Goal: Find specific page/section: Find specific page/section

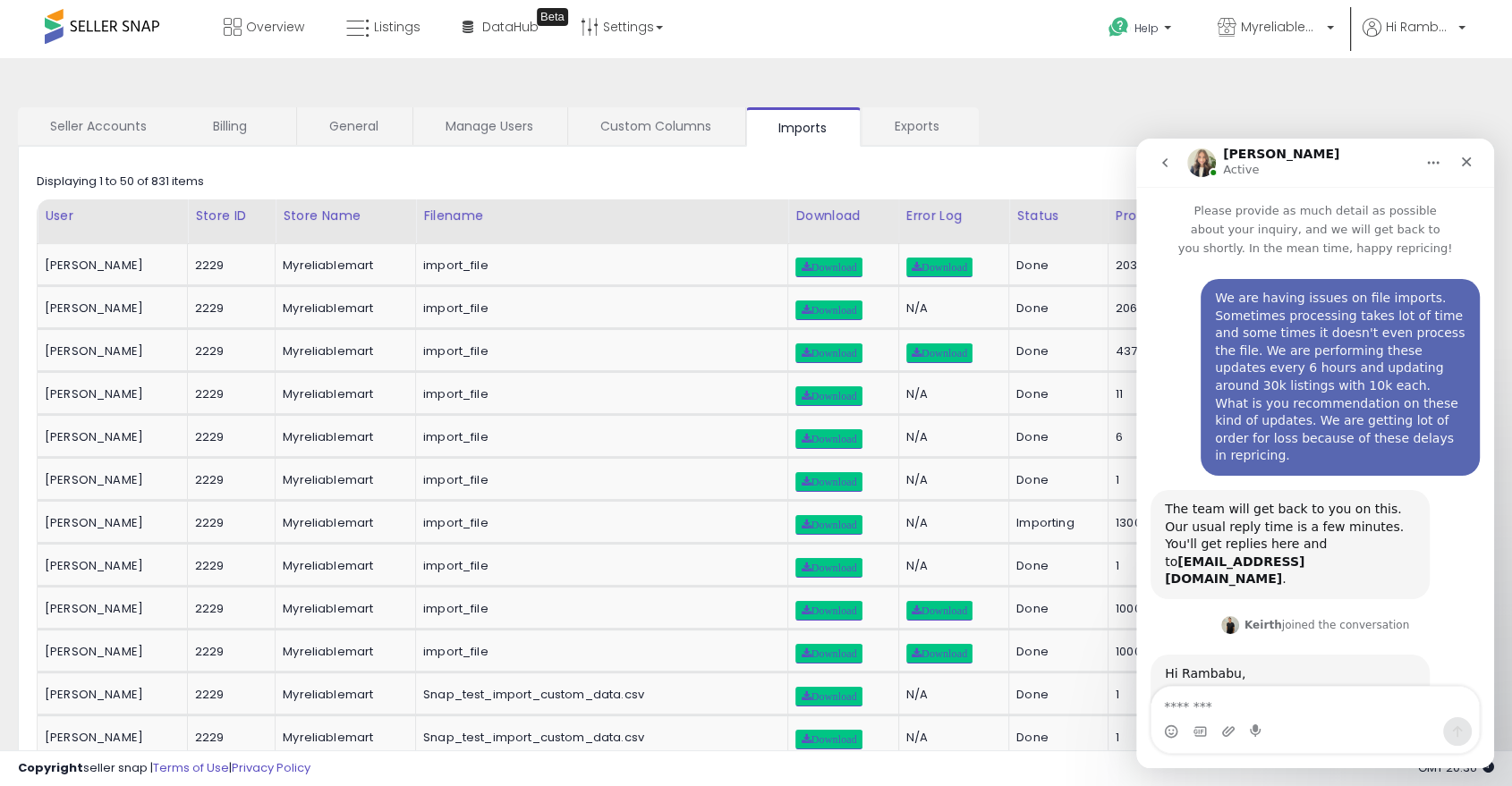
scroll to position [2, 0]
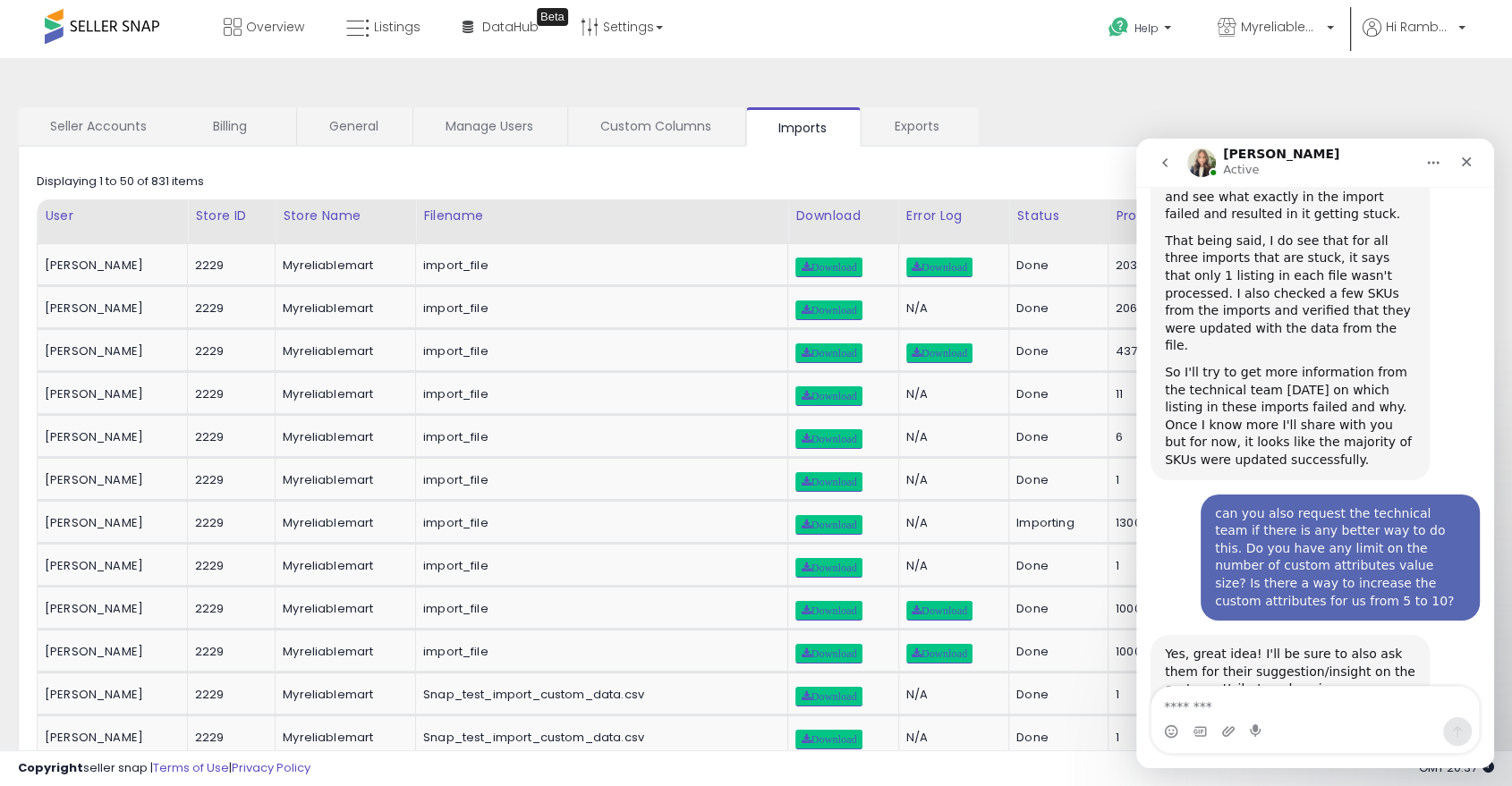
click at [1239, 707] on div "As for how many custom columns you can have, currently the limit is 5 but I wil…" at bounding box center [1290, 733] width 251 height 53
click at [383, 27] on span "Listings" at bounding box center [397, 26] width 46 height 18
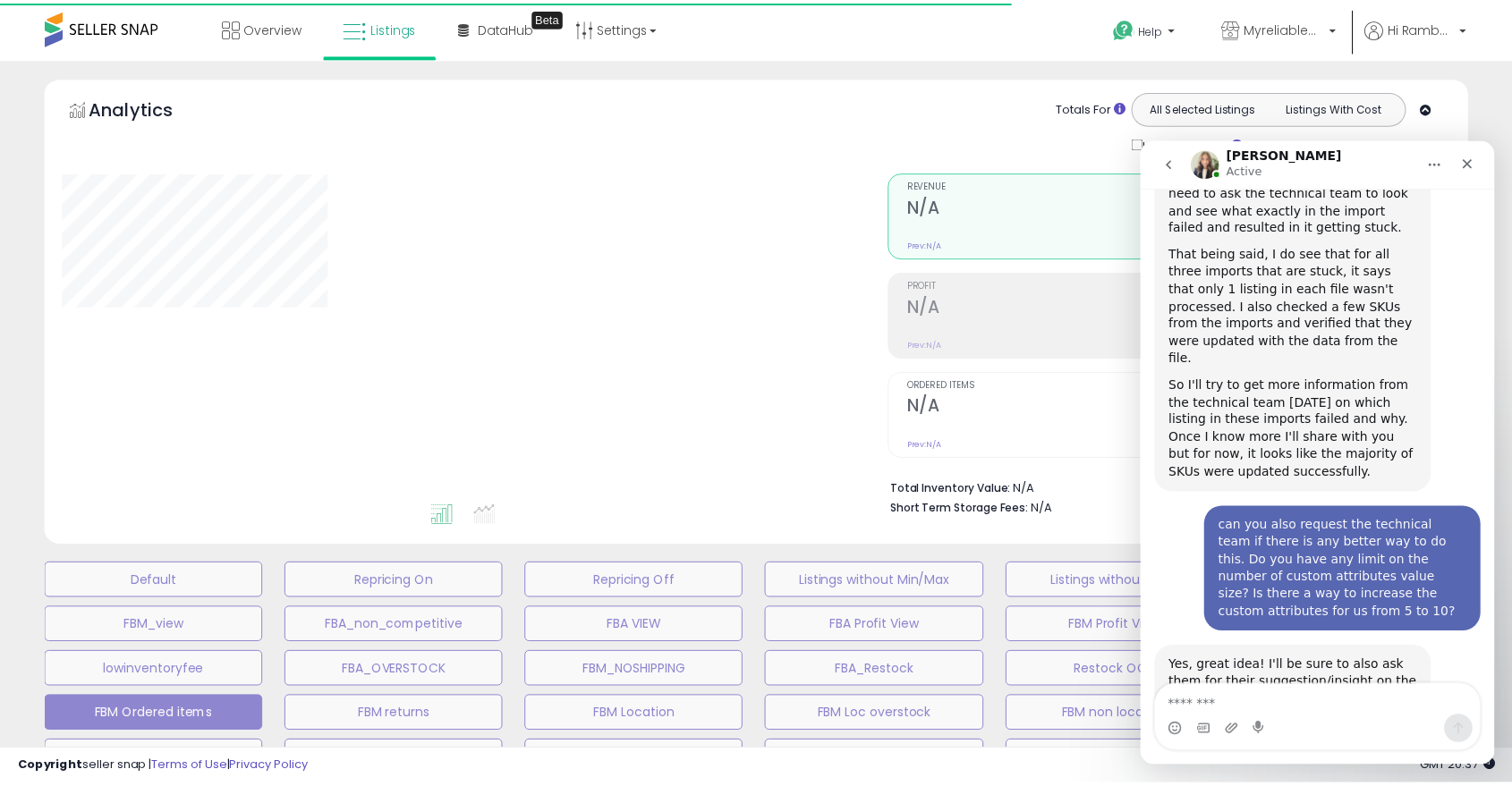
scroll to position [1219, 0]
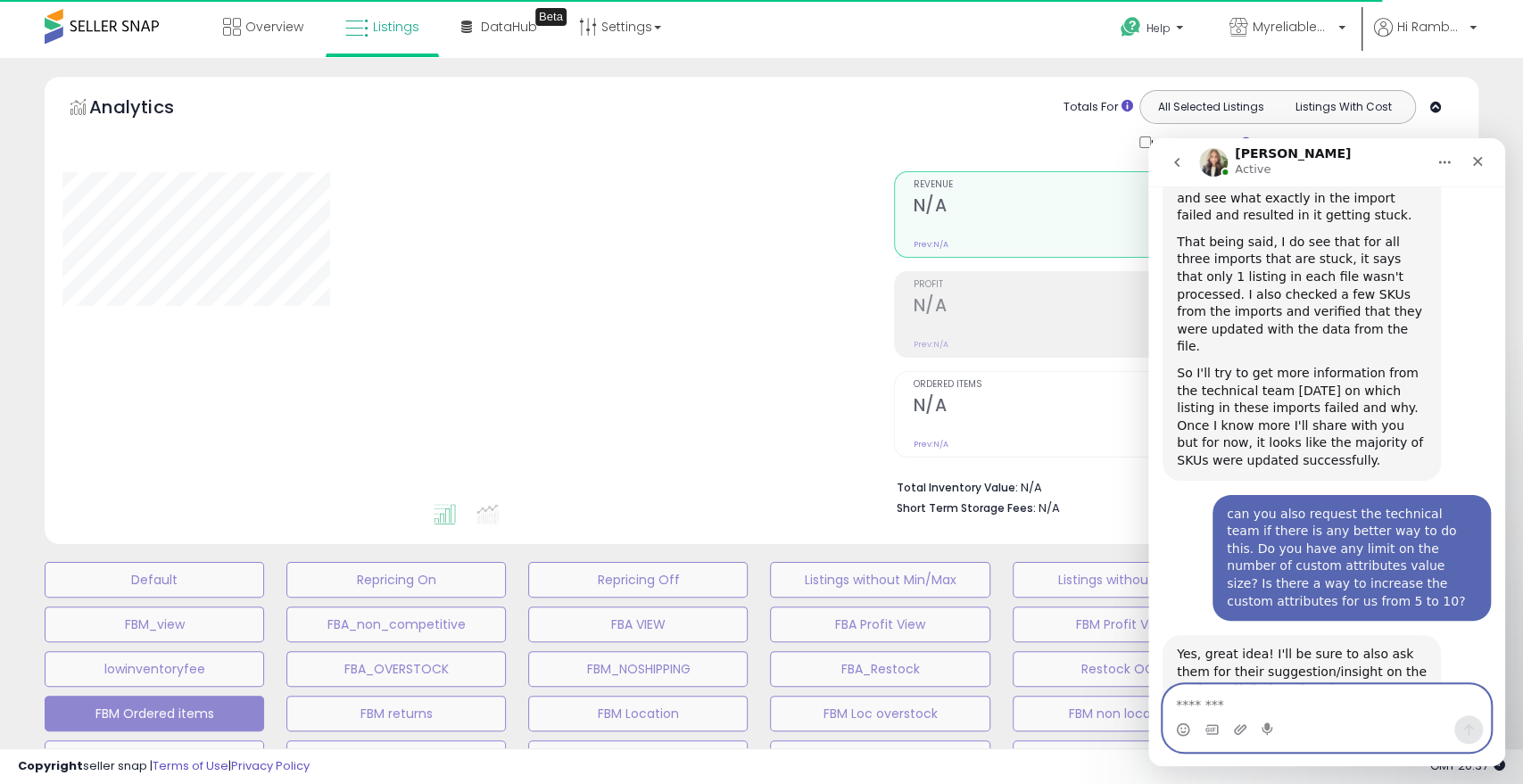
select select "**"
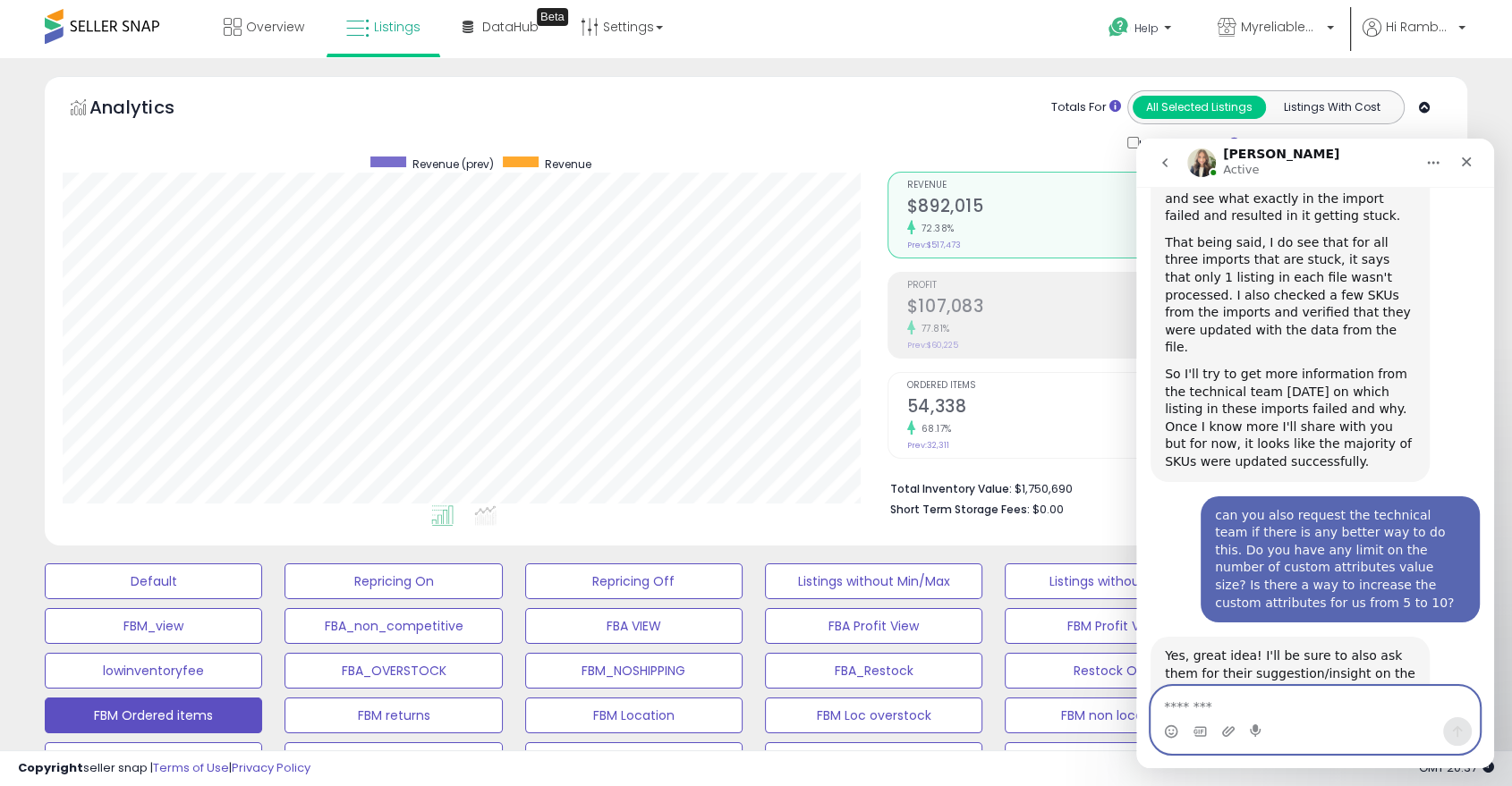
scroll to position [367, 823]
type textarea "*********"
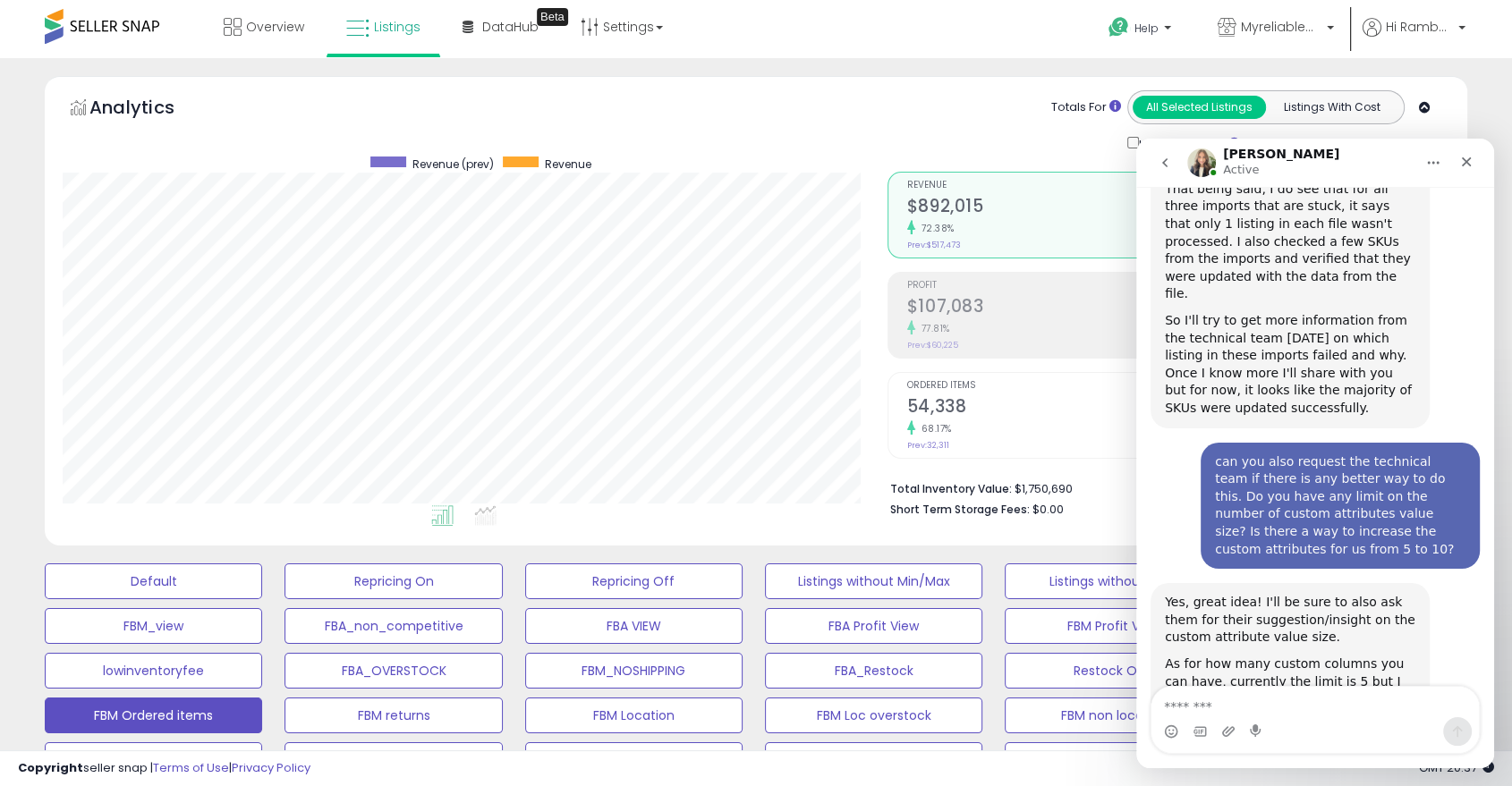
click at [1168, 157] on icon "go back" at bounding box center [1164, 163] width 14 height 14
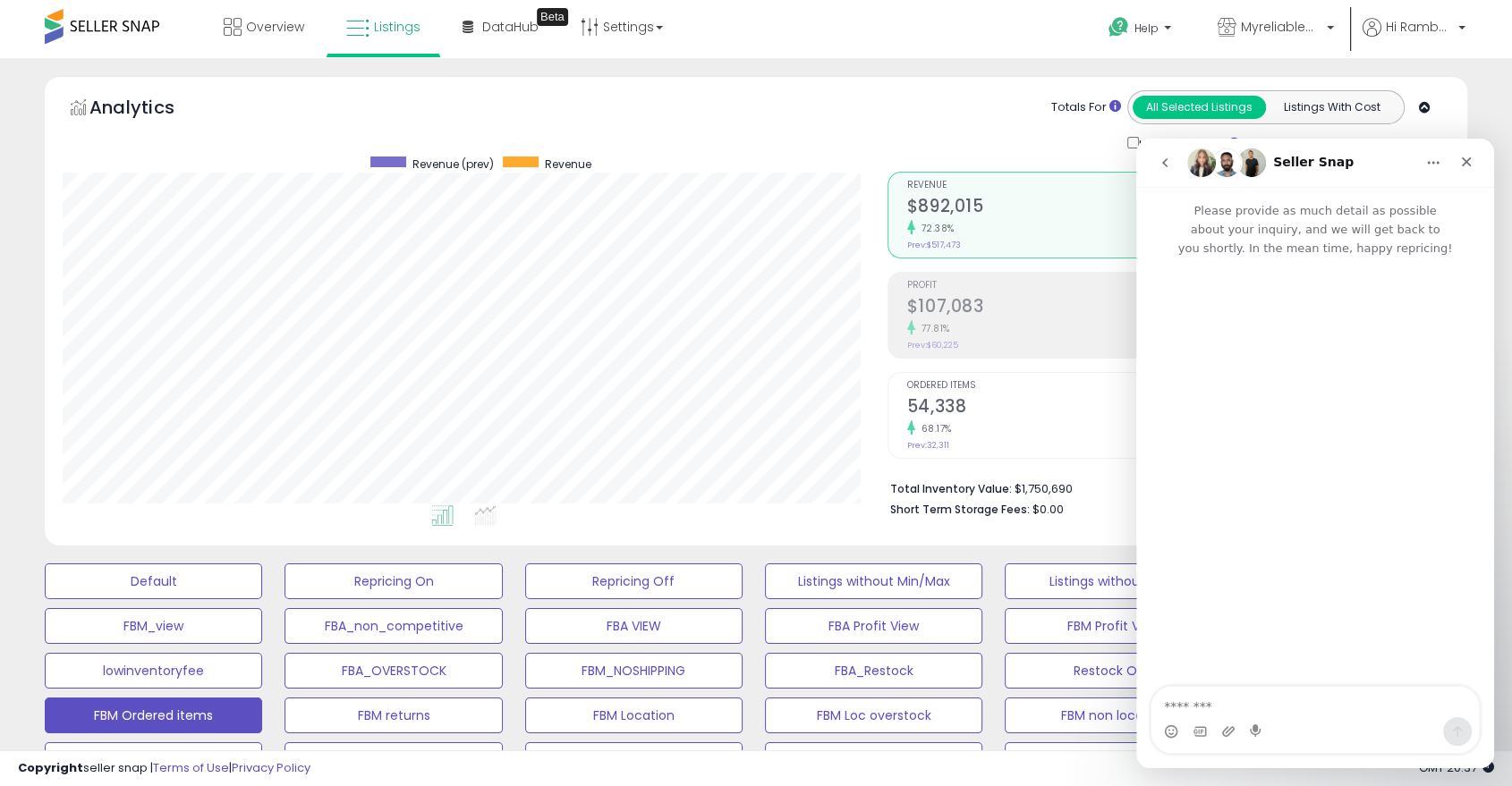
scroll to position [0, 0]
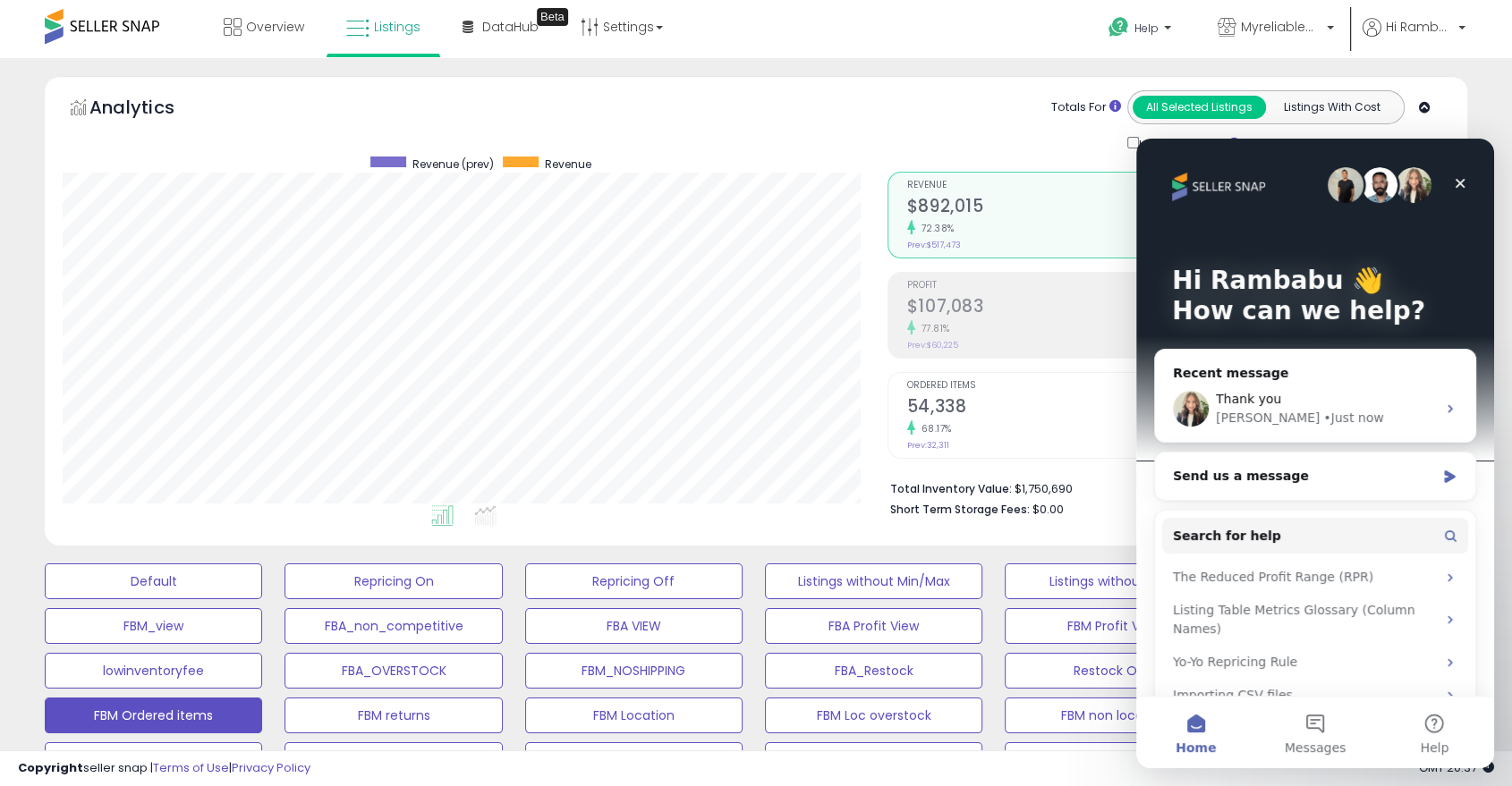
click at [1019, 127] on div "Totals For All Selected Listings Listings With Cost Include Returns" at bounding box center [1161, 122] width 549 height 63
click at [899, 138] on div "Totals For All Selected Listings Listings With Cost Include Returns" at bounding box center [1161, 122] width 549 height 63
click at [1462, 177] on icon "Close" at bounding box center [1459, 183] width 14 height 14
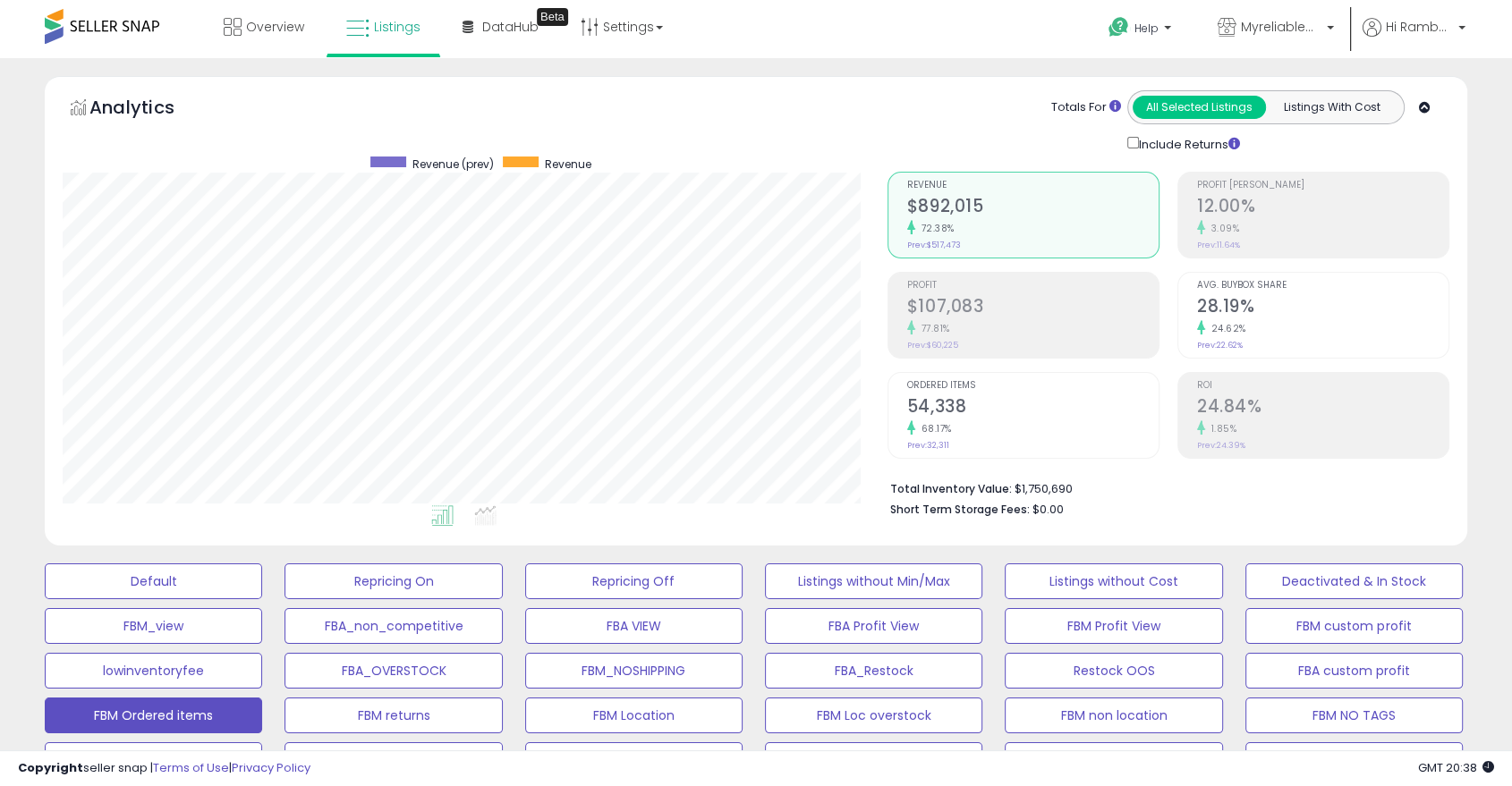
click at [1068, 306] on h2 "$107,083" at bounding box center [1032, 308] width 252 height 24
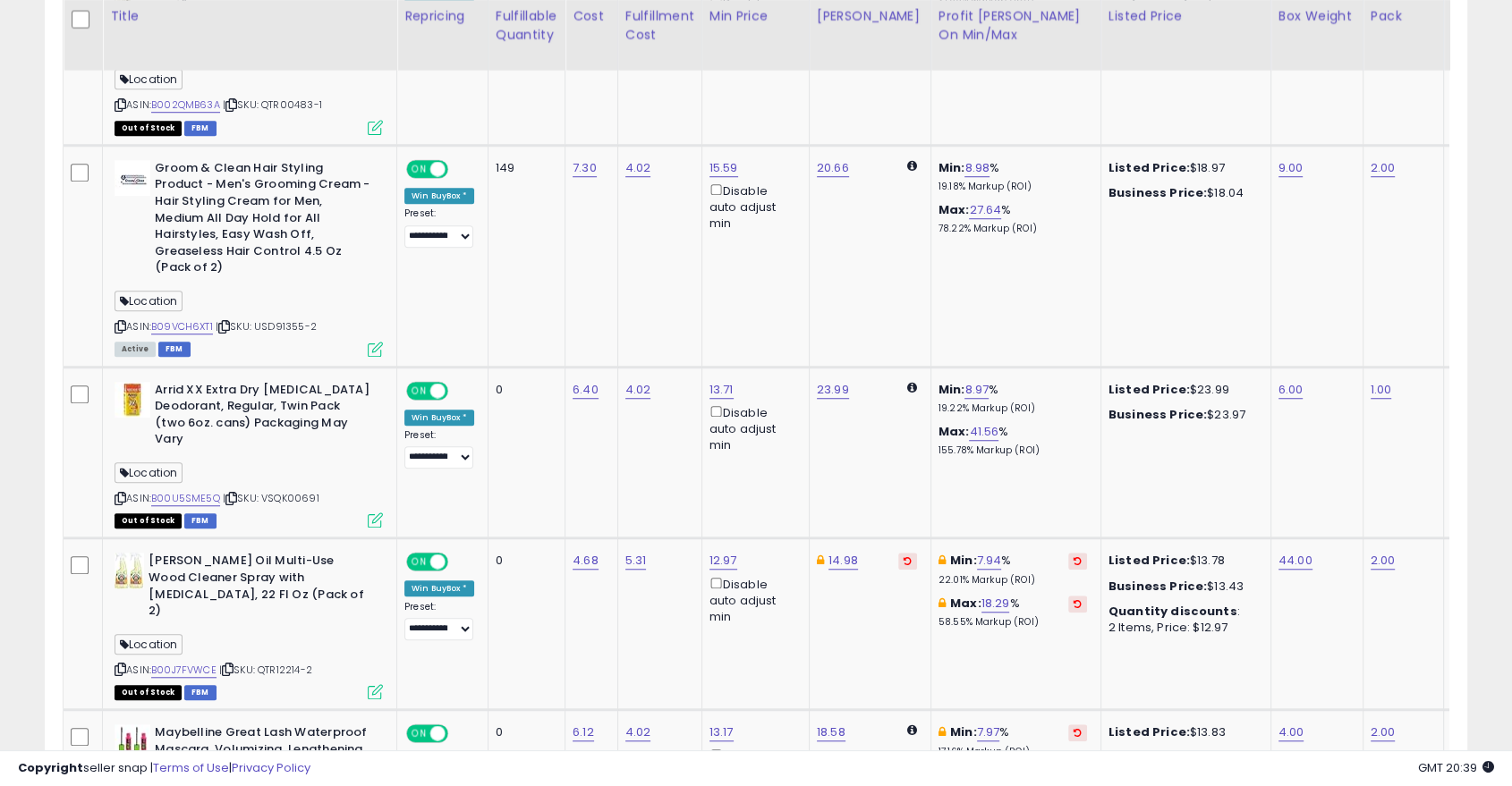
scroll to position [1316, 0]
